Goal: Transaction & Acquisition: Purchase product/service

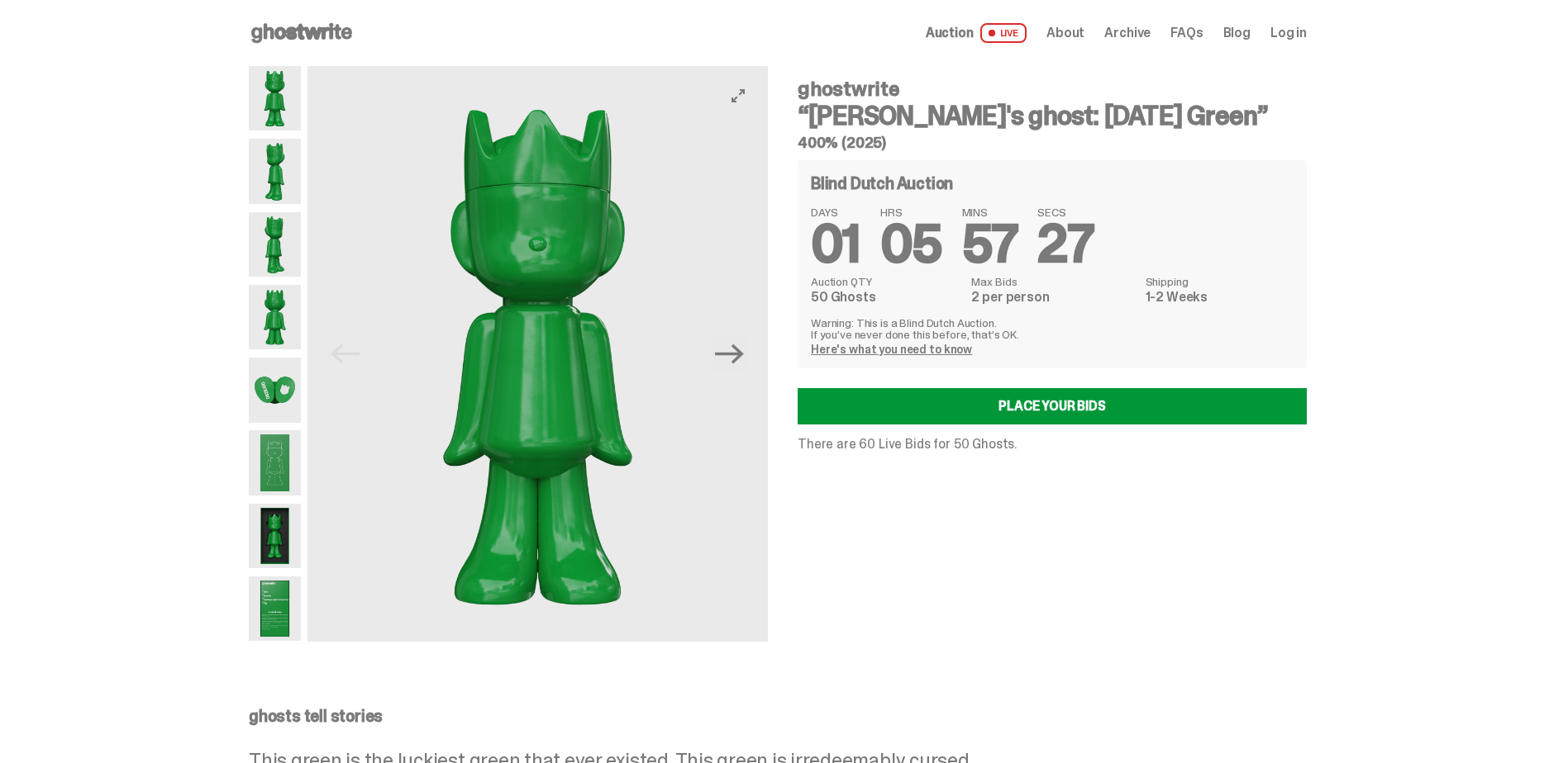
click at [1292, 35] on span "Log in" at bounding box center [1289, 33] width 36 height 13
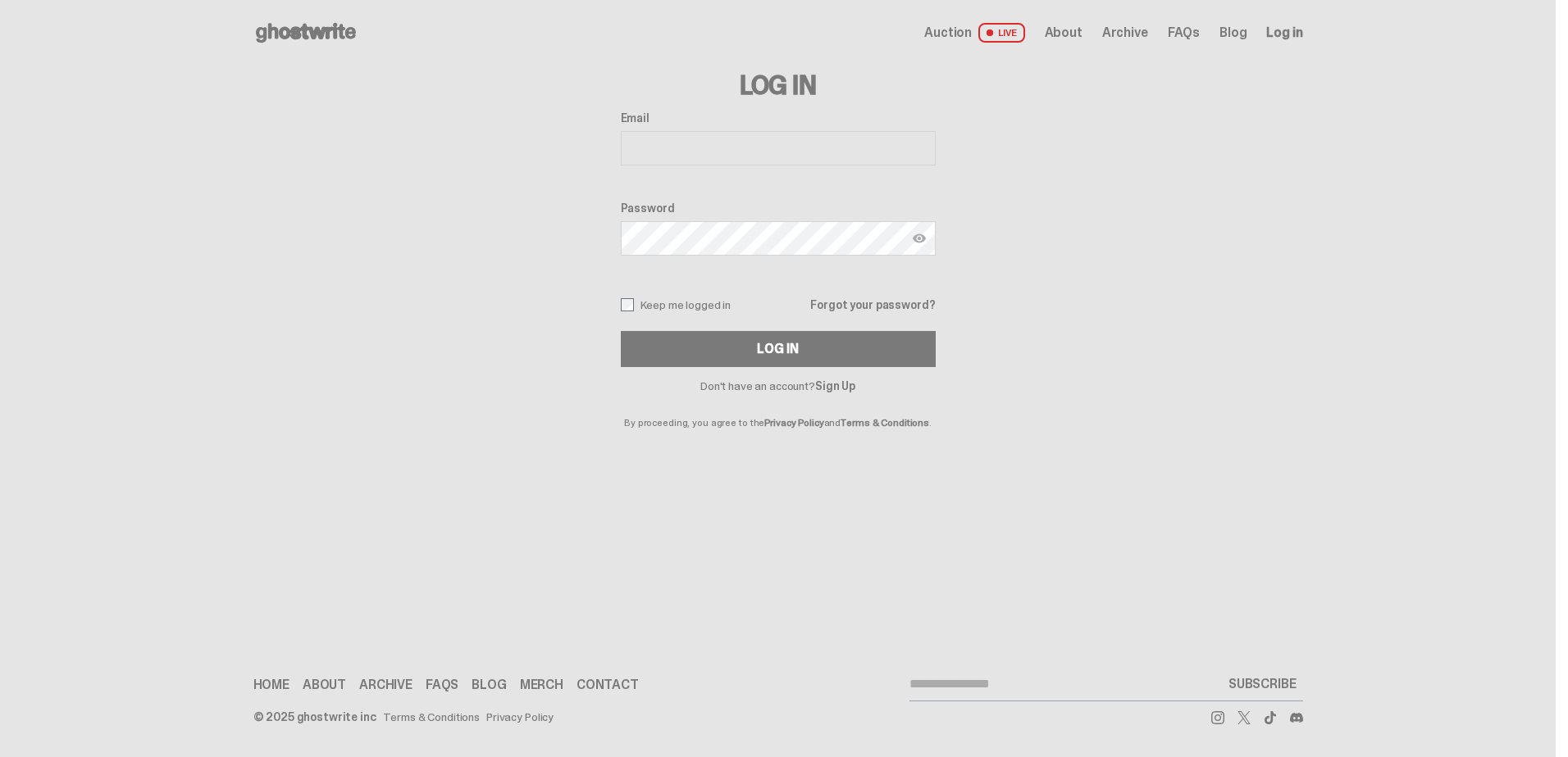
type input "**********"
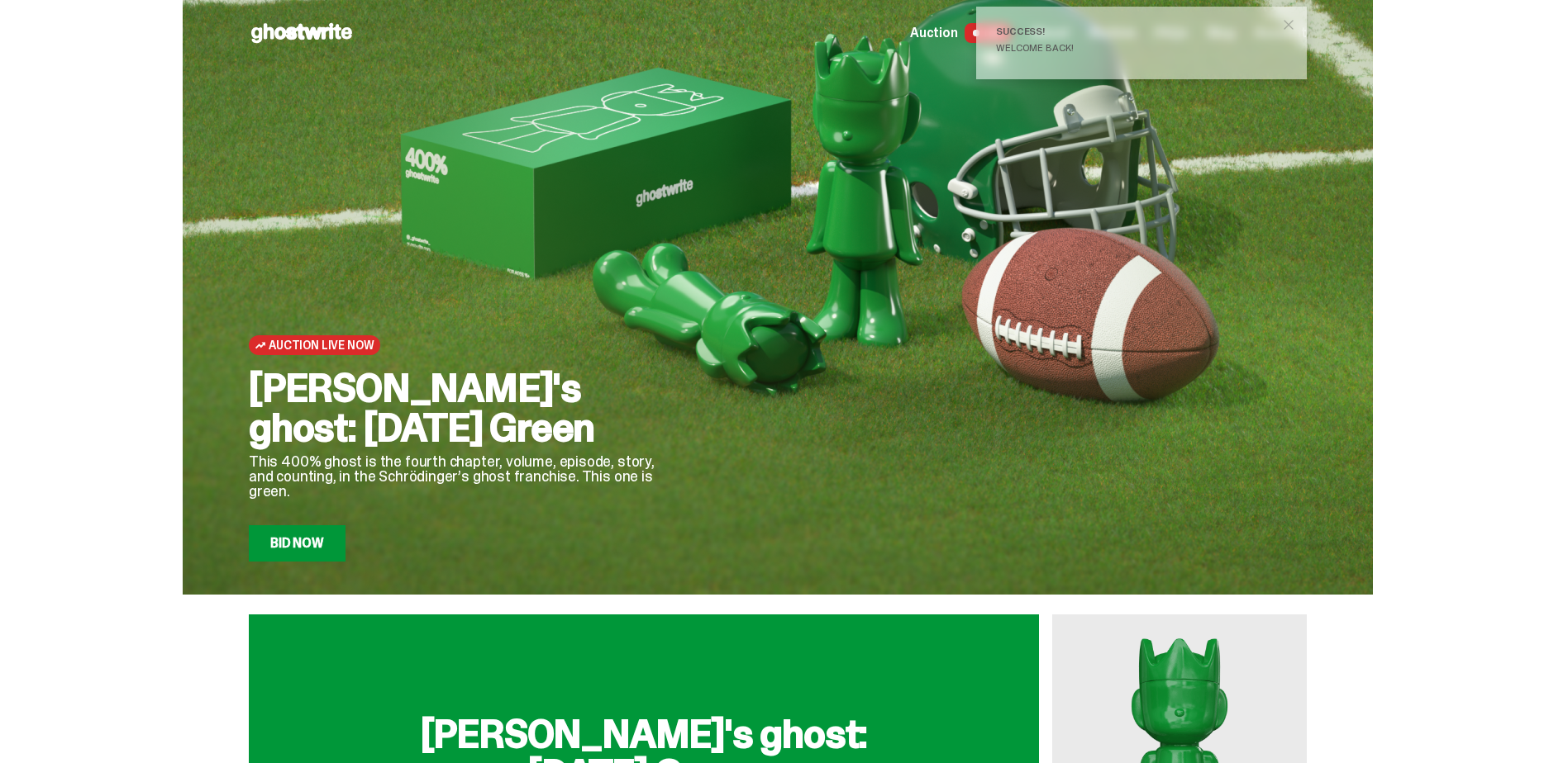
click at [307, 540] on link "Bid Now" at bounding box center [297, 544] width 97 height 36
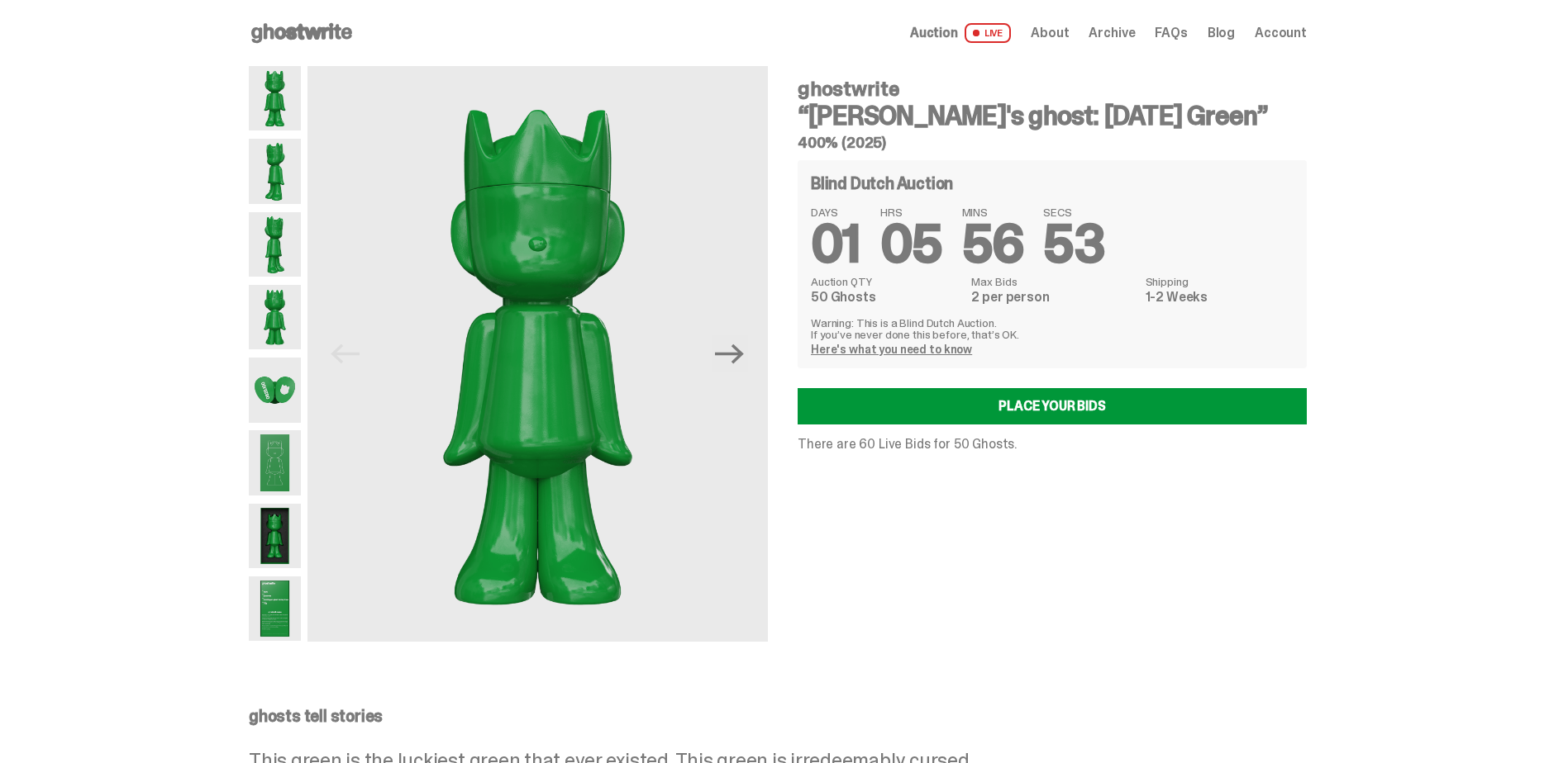
click at [277, 392] on img at bounding box center [275, 389] width 52 height 64
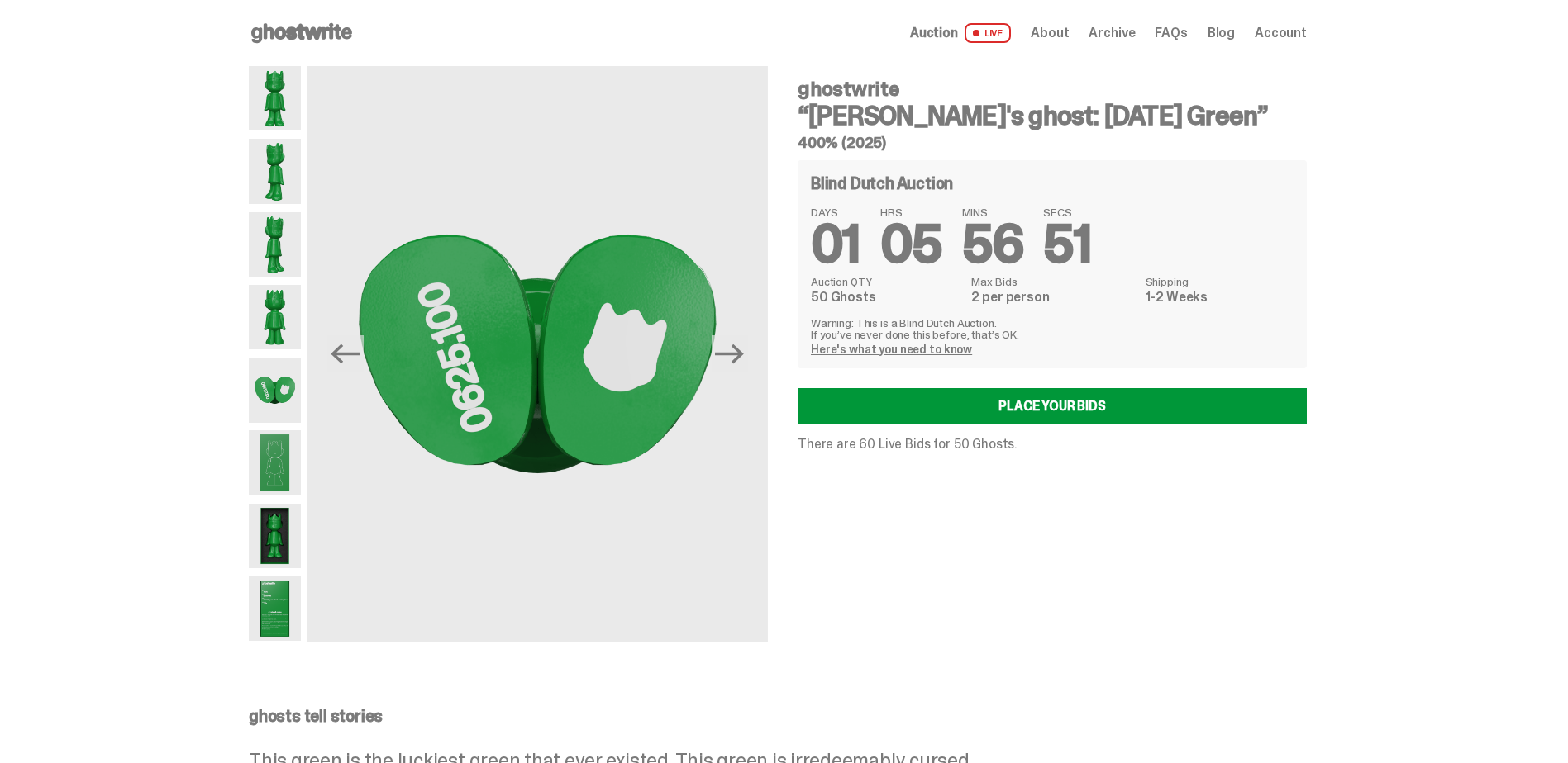
click at [270, 316] on img at bounding box center [275, 316] width 52 height 64
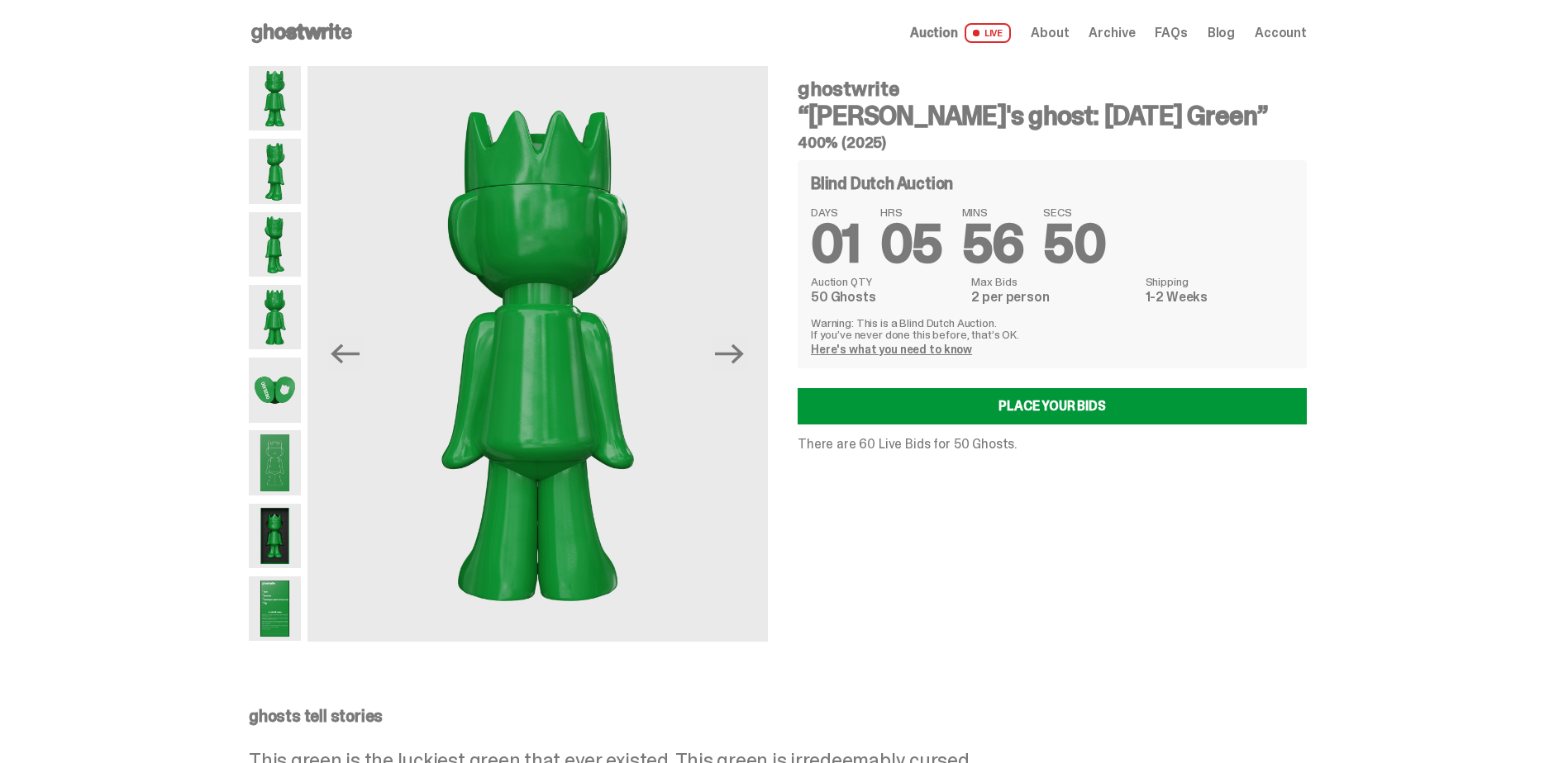
click at [270, 251] on img at bounding box center [275, 244] width 52 height 64
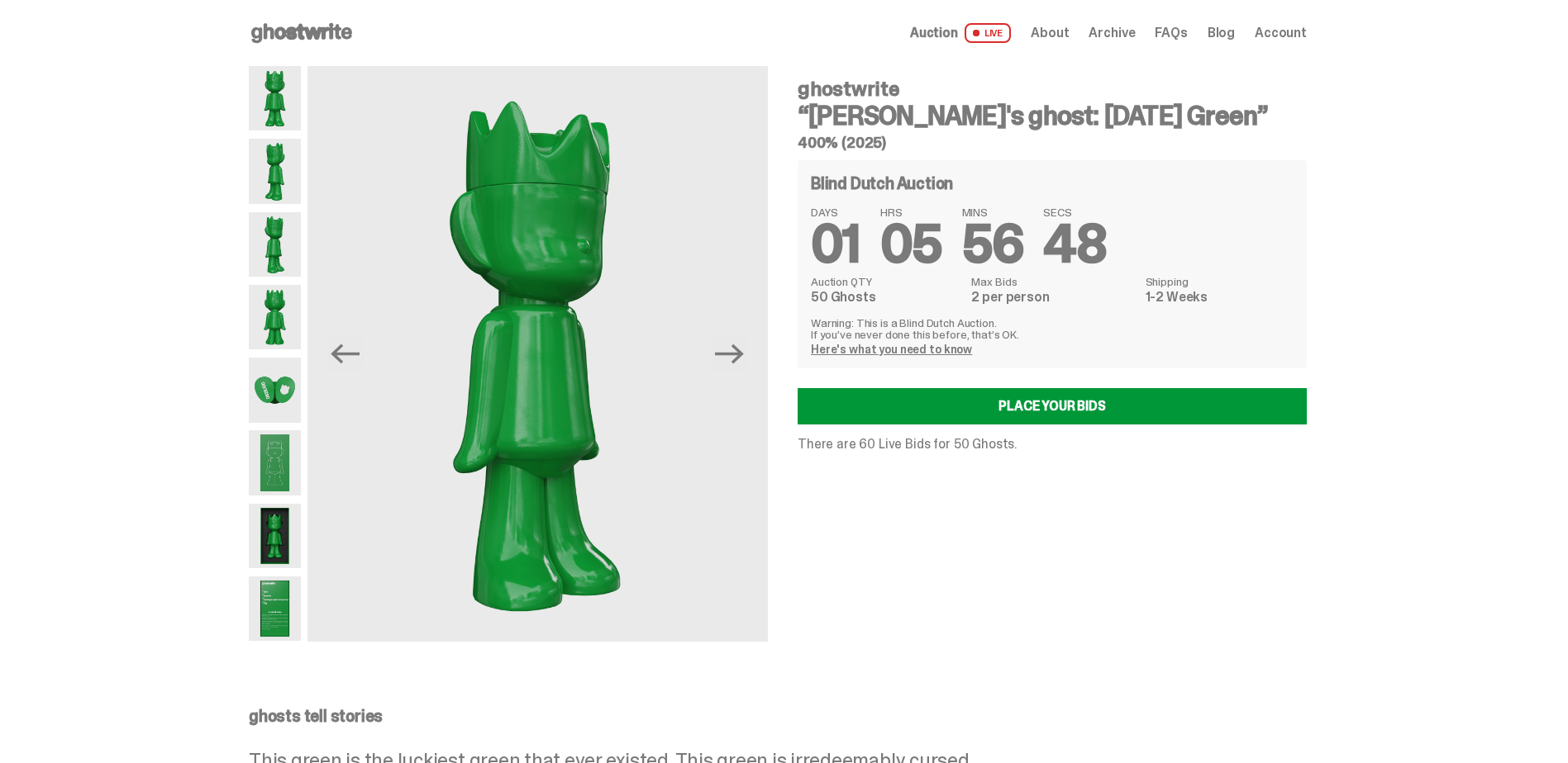
click at [273, 168] on img at bounding box center [275, 170] width 52 height 64
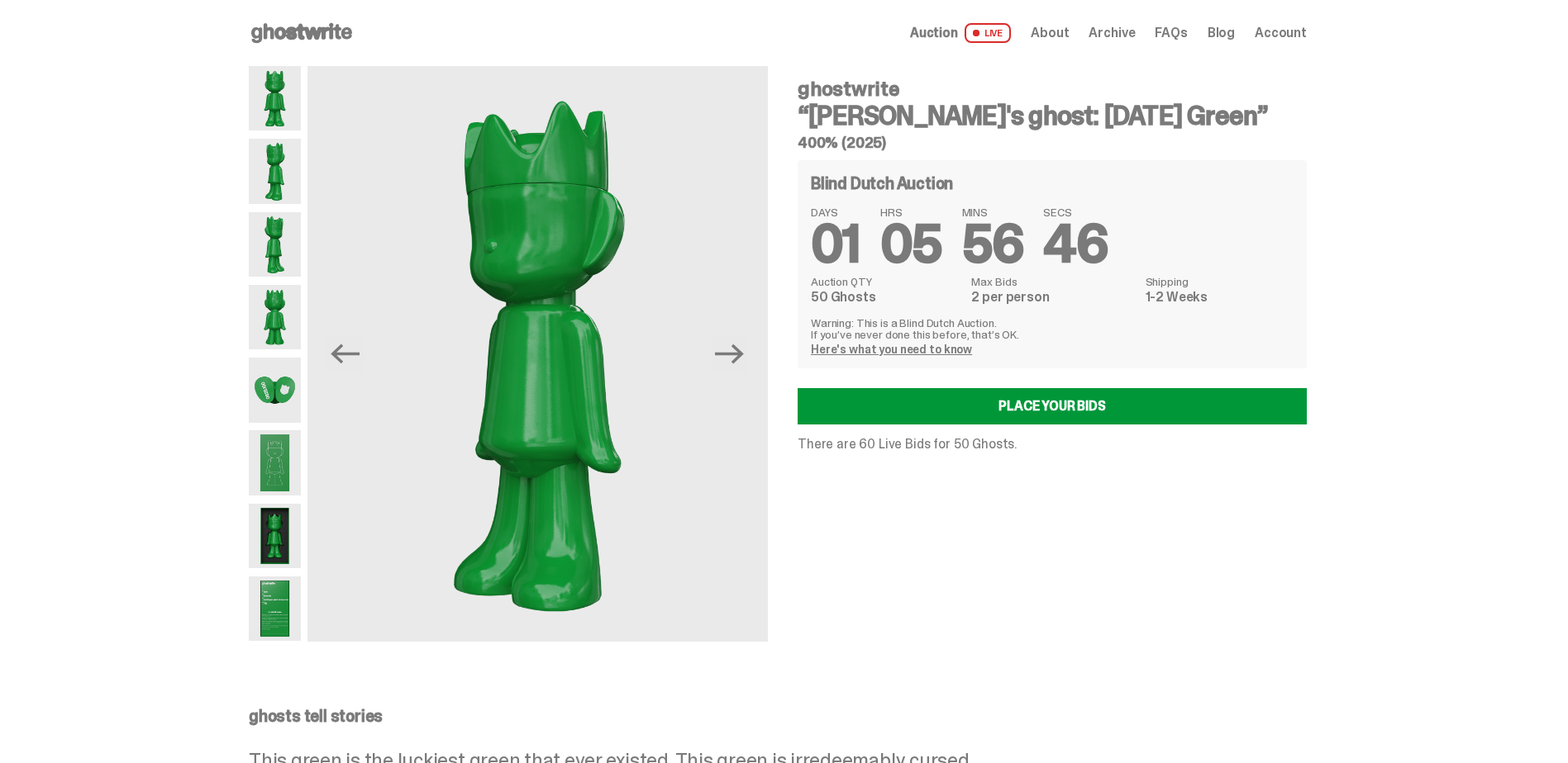
click at [270, 542] on img at bounding box center [275, 535] width 52 height 64
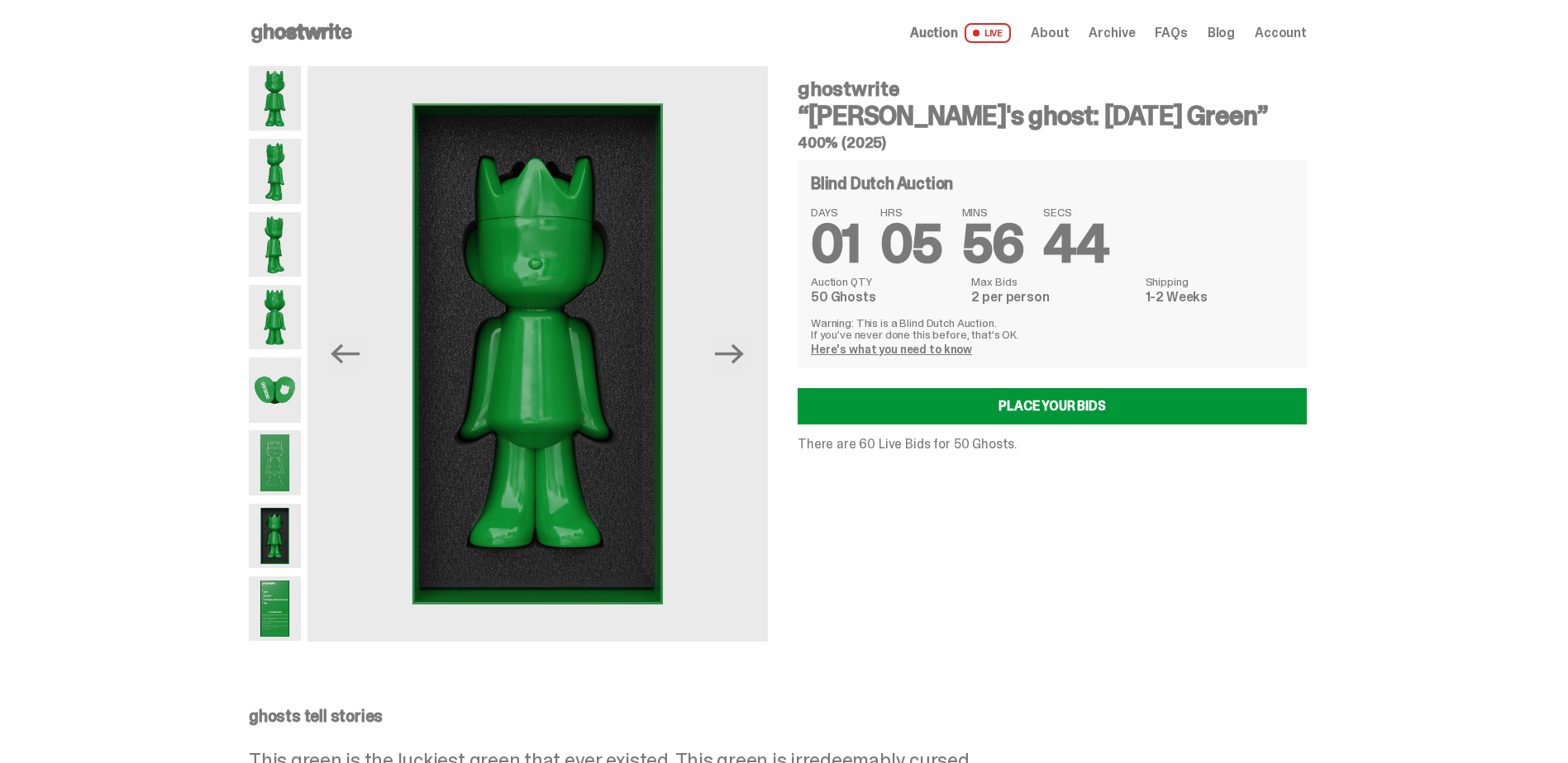
click at [271, 615] on img at bounding box center [275, 608] width 52 height 64
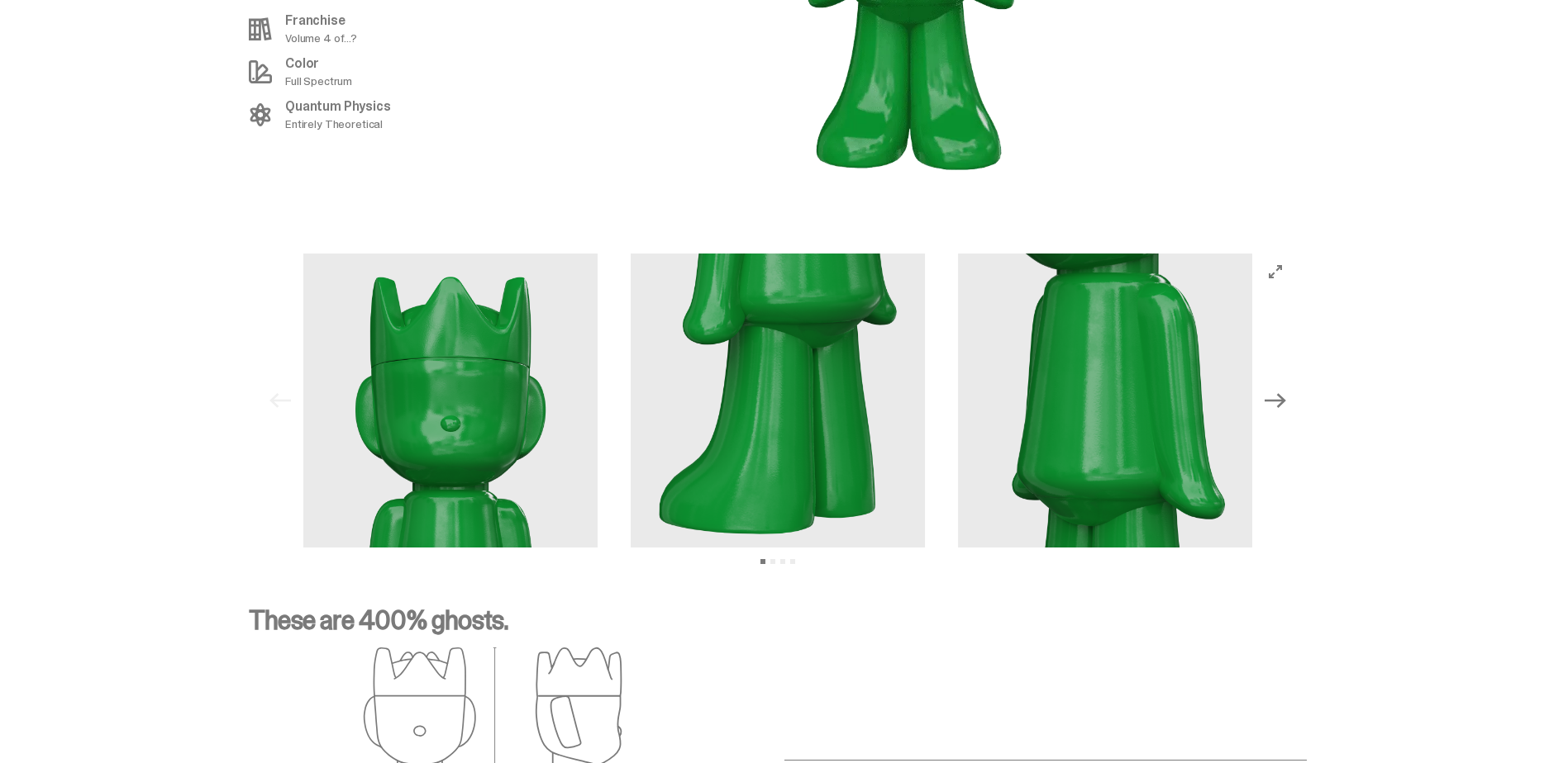
scroll to position [2147, 0]
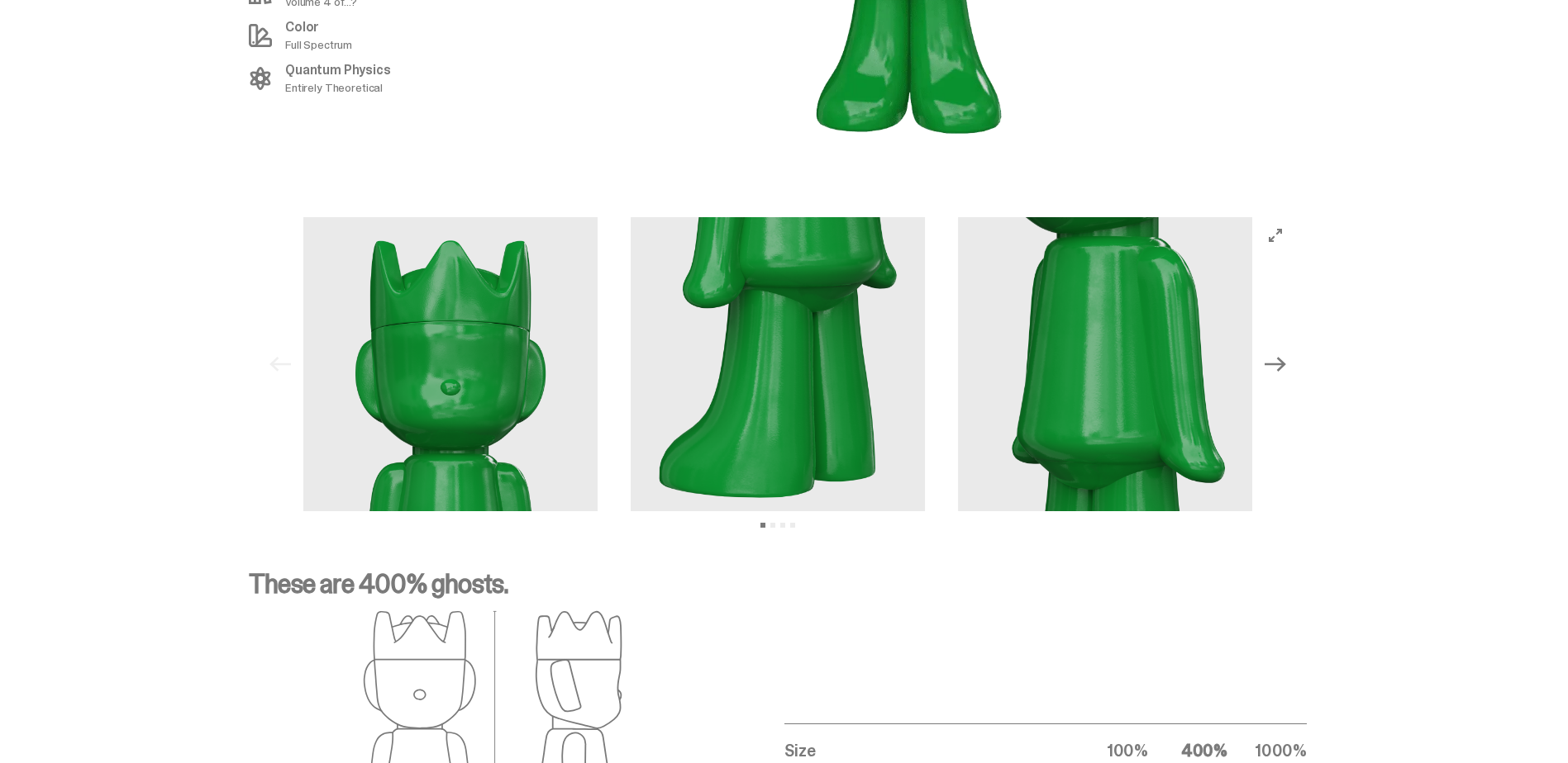
click at [1284, 354] on icon "Next" at bounding box center [1275, 364] width 21 height 21
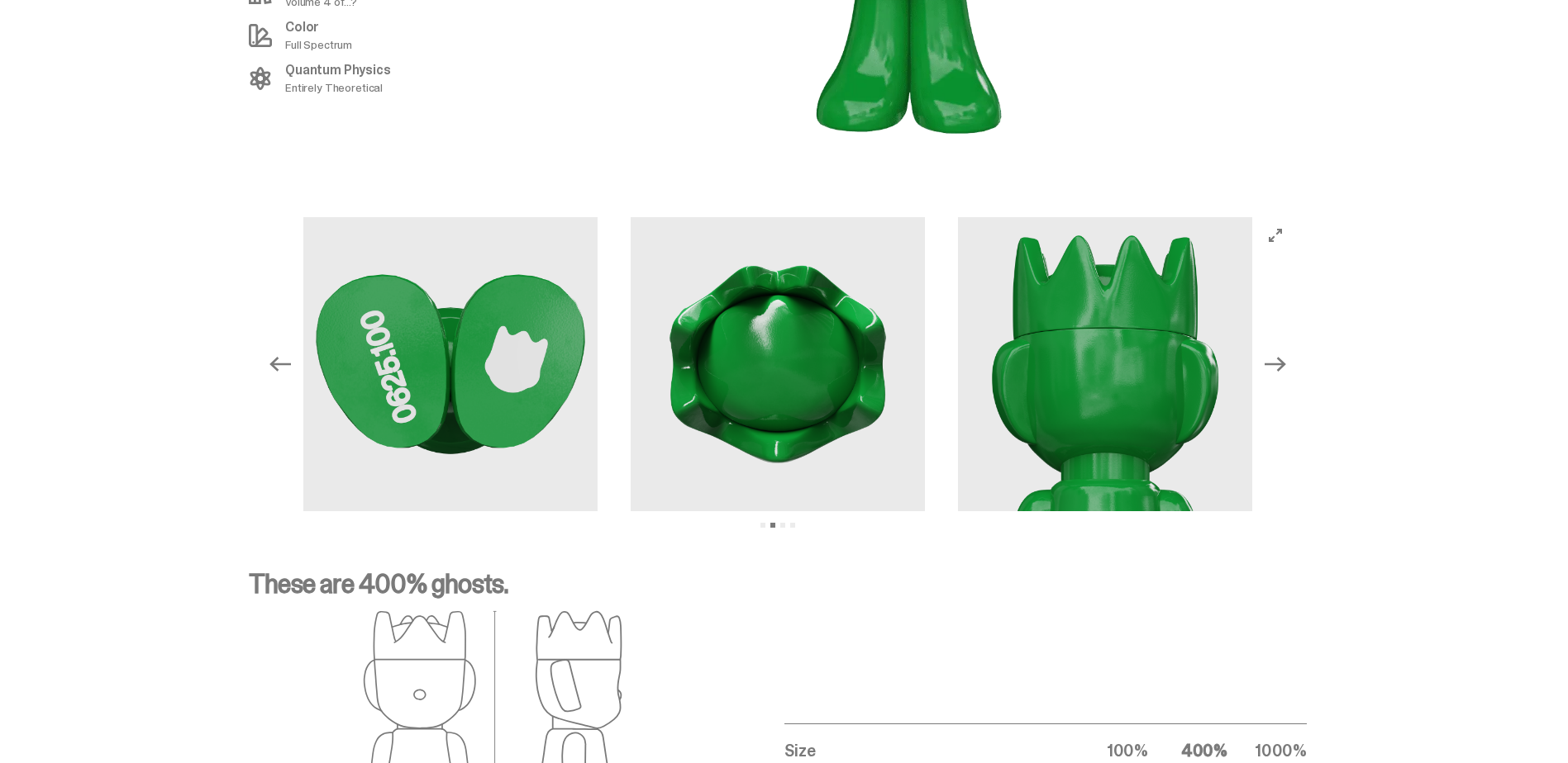
click at [1284, 354] on icon "Next" at bounding box center [1275, 364] width 21 height 21
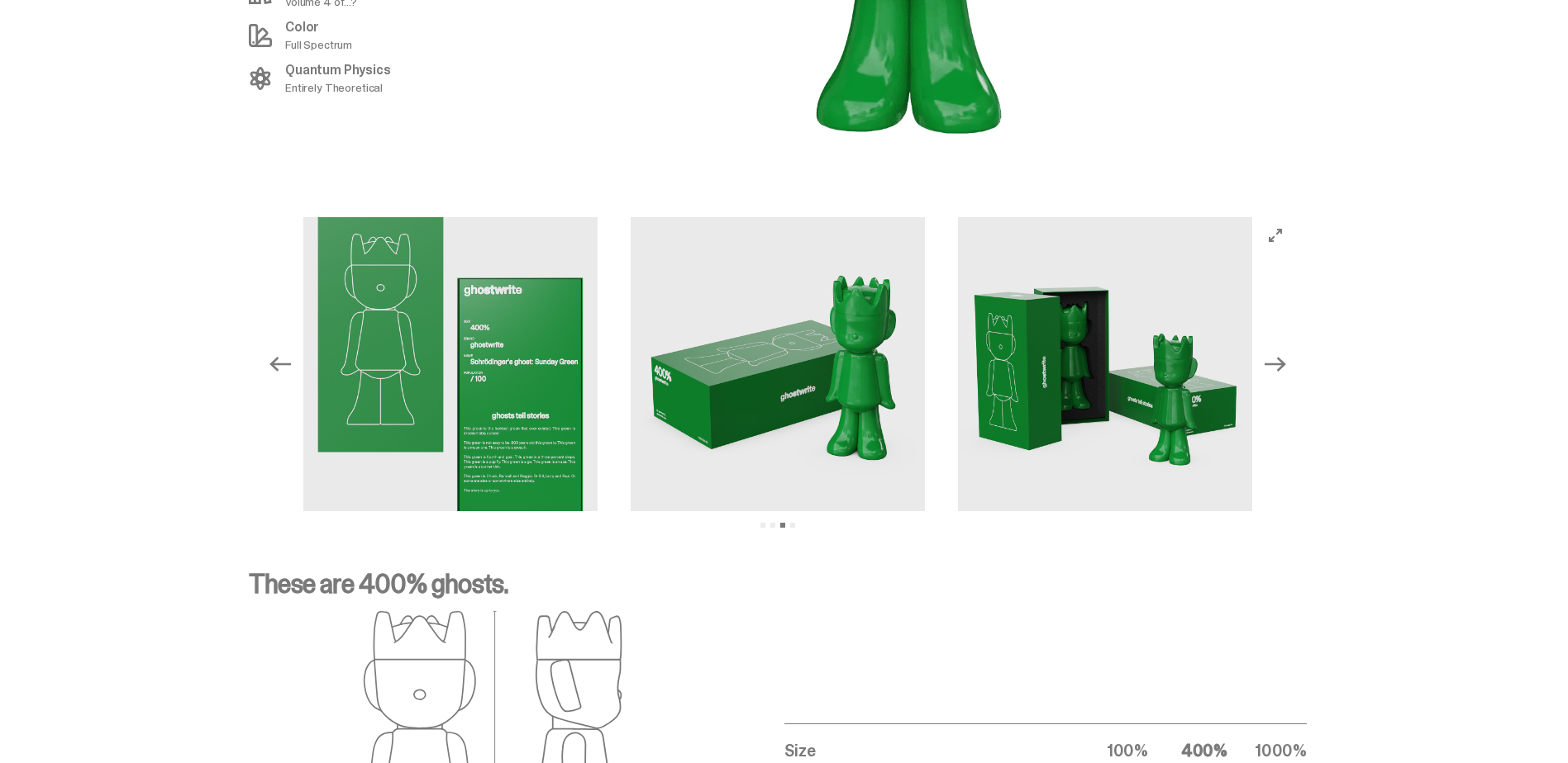
click at [1284, 354] on icon "Next" at bounding box center [1275, 364] width 21 height 21
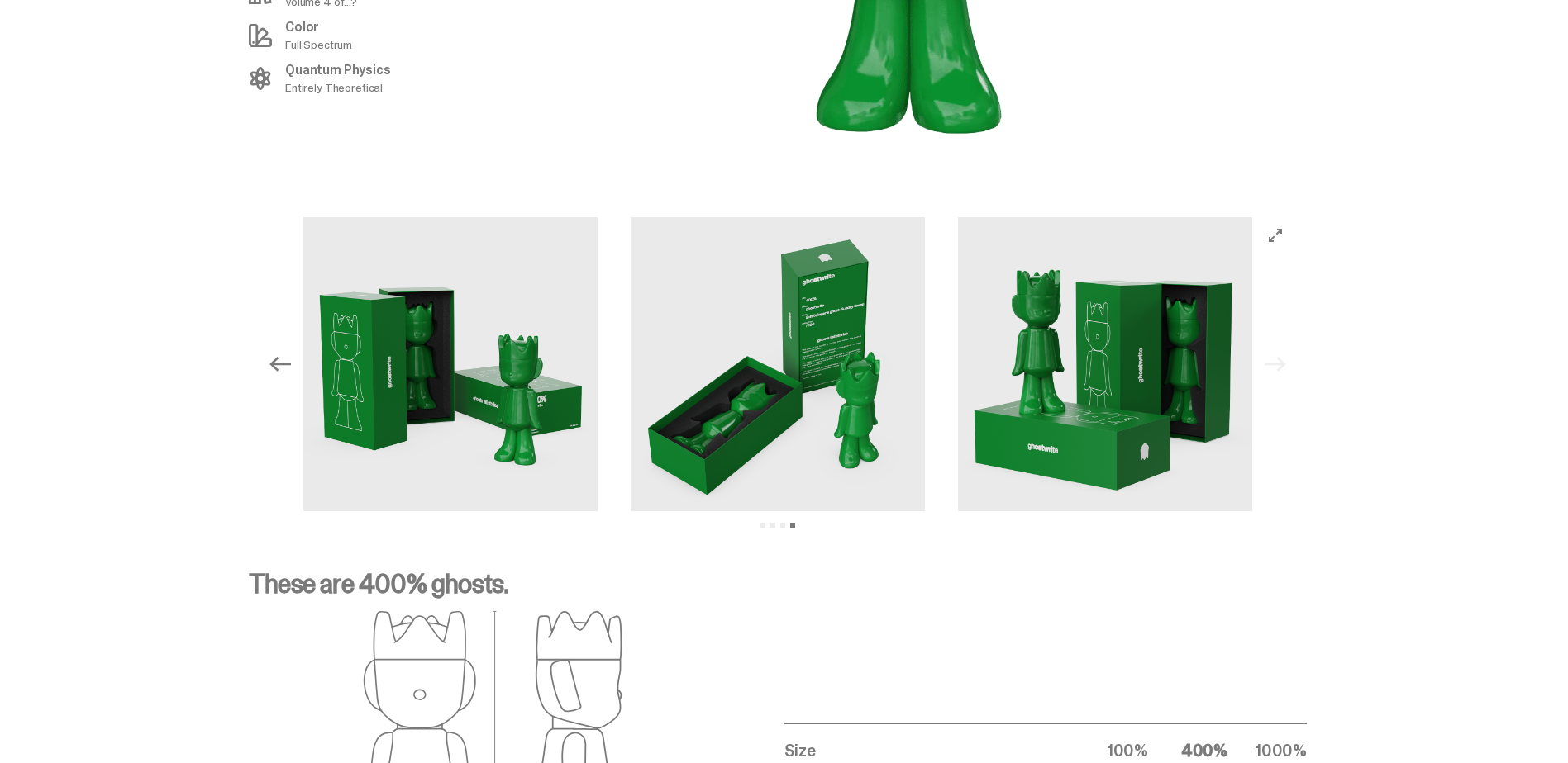
click at [1284, 349] on div "Previous Next View slide 1 View slide 2 View slide 3 View slide 4" at bounding box center [778, 364] width 1031 height 294
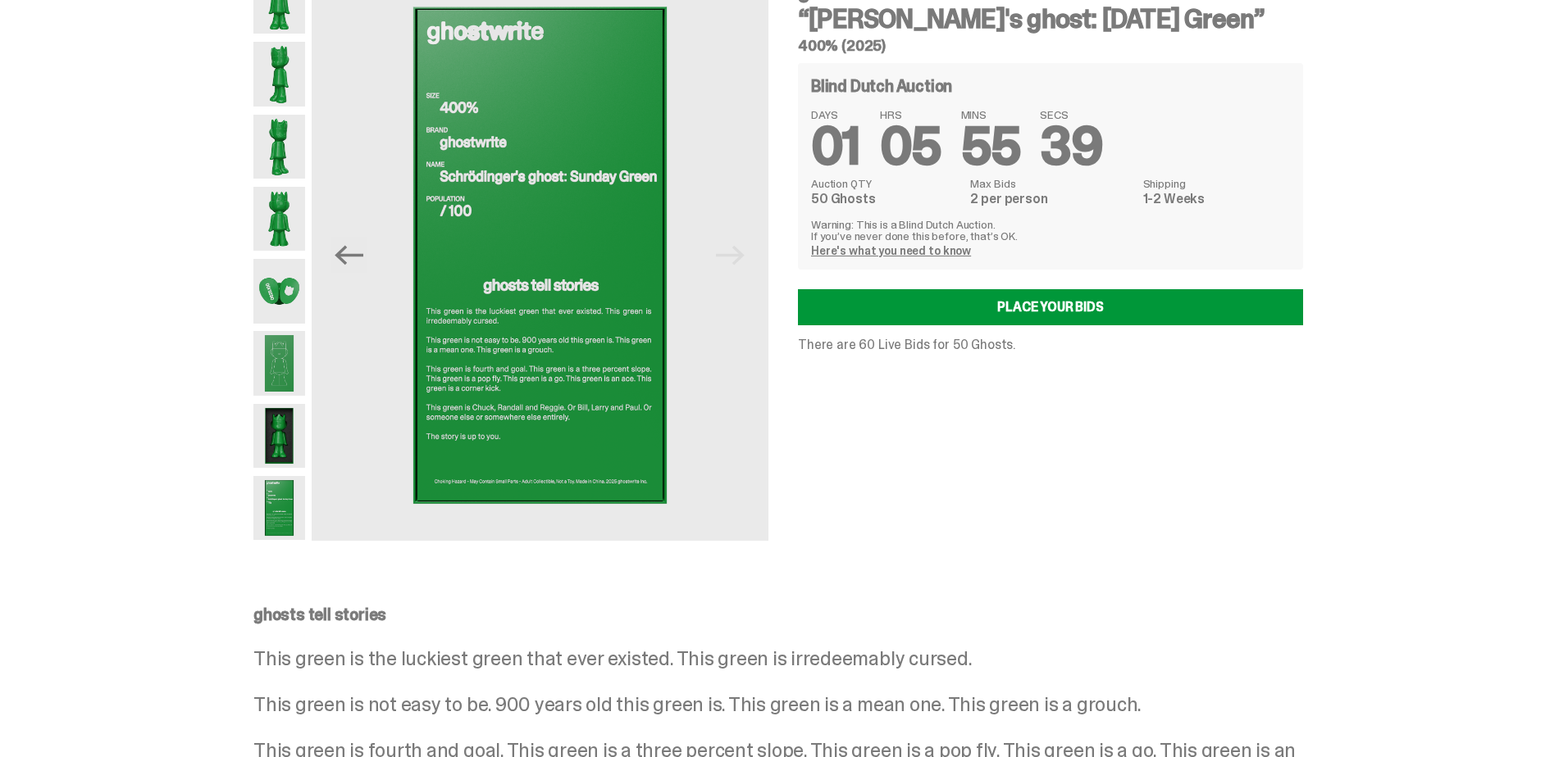
scroll to position [0, 0]
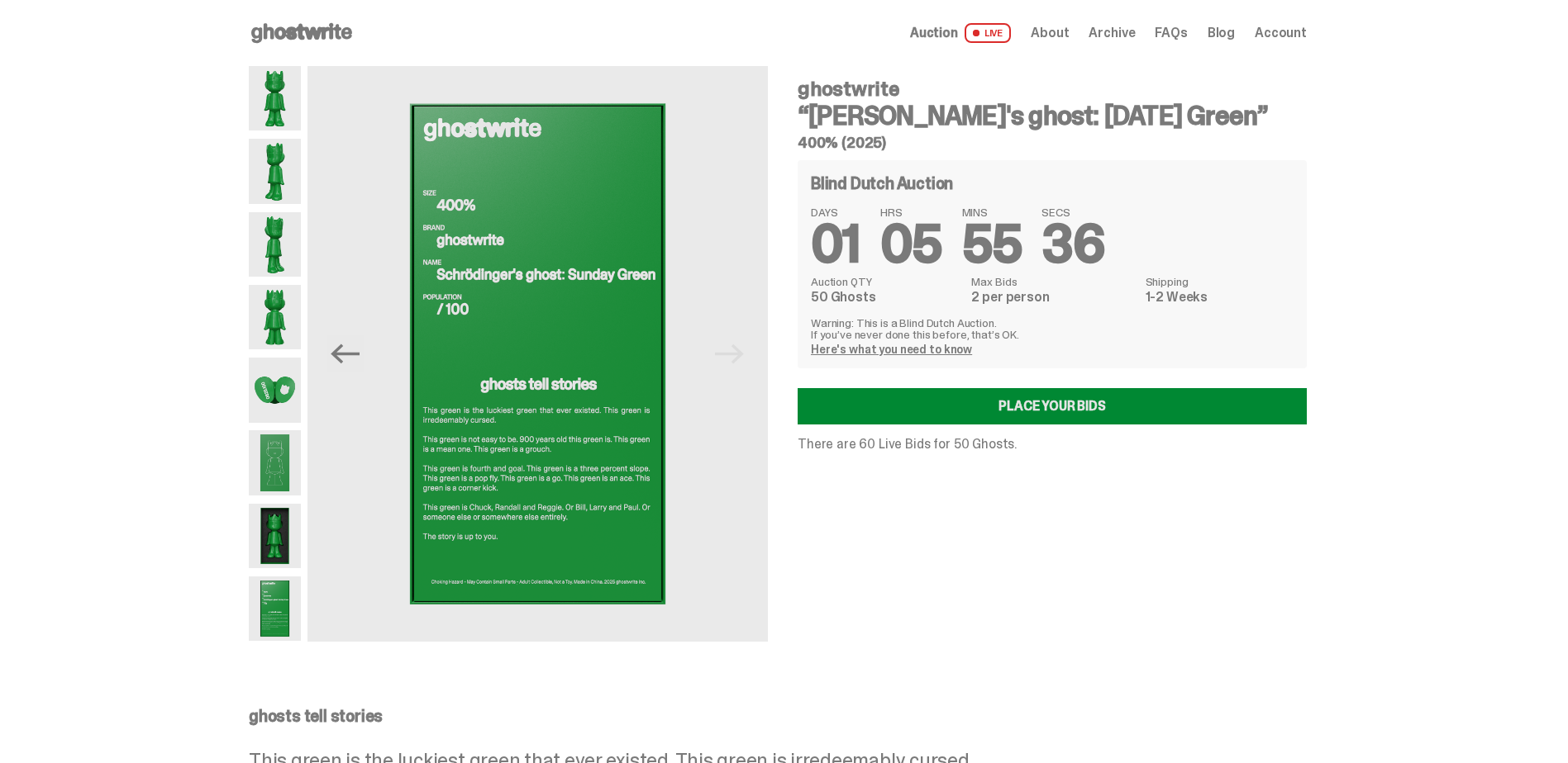
click at [1043, 410] on link "Place your Bids" at bounding box center [1052, 406] width 509 height 36
